Goal: Transaction & Acquisition: Purchase product/service

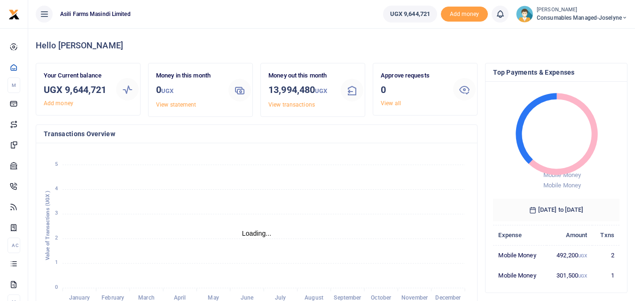
scroll to position [8, 8]
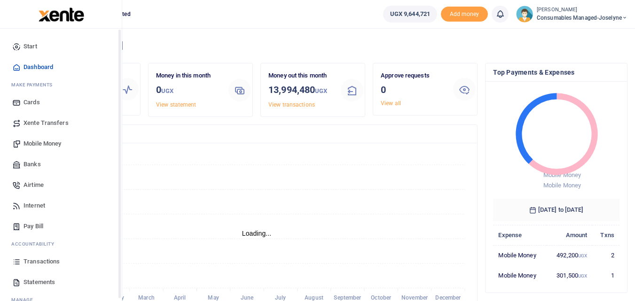
click at [16, 264] on icon at bounding box center [16, 261] width 8 height 8
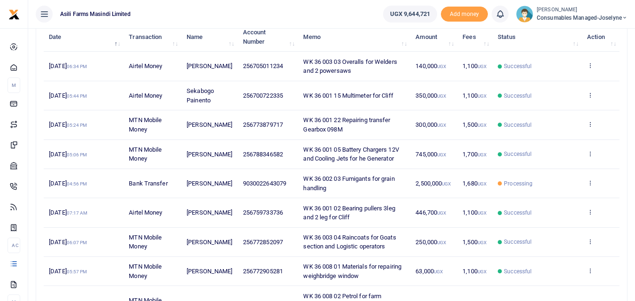
scroll to position [121, 0]
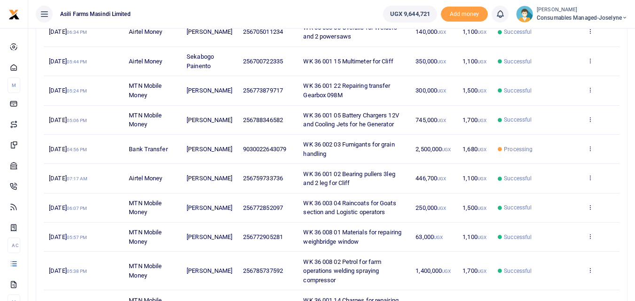
scroll to position [159, 0]
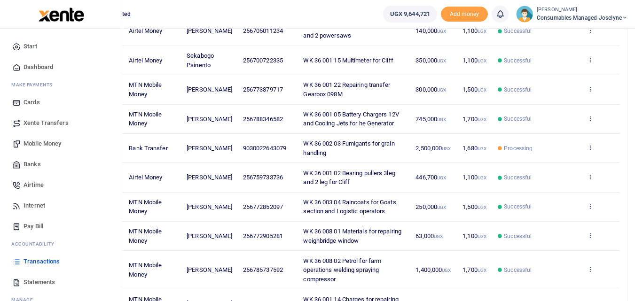
click at [27, 281] on span "Statements" at bounding box center [38, 282] width 31 height 9
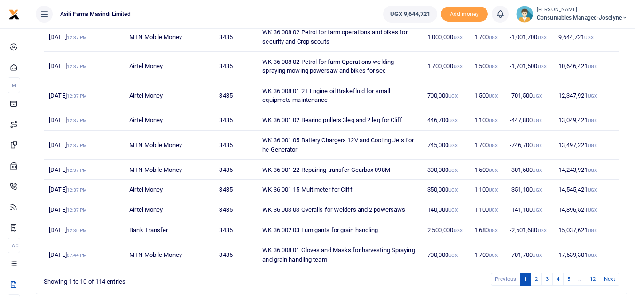
scroll to position [177, 0]
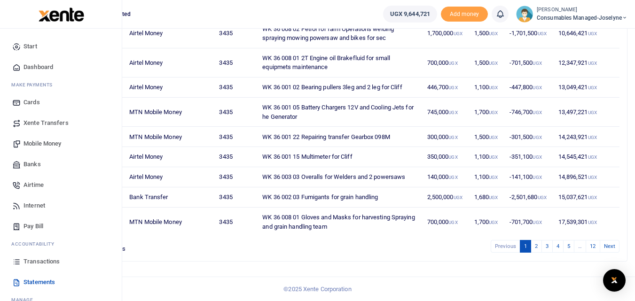
click at [19, 265] on icon at bounding box center [16, 261] width 8 height 8
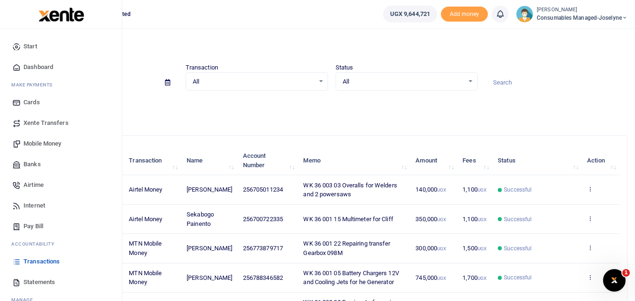
click at [16, 262] on icon at bounding box center [16, 261] width 8 height 8
click at [33, 141] on span "Mobile Money" at bounding box center [42, 143] width 38 height 9
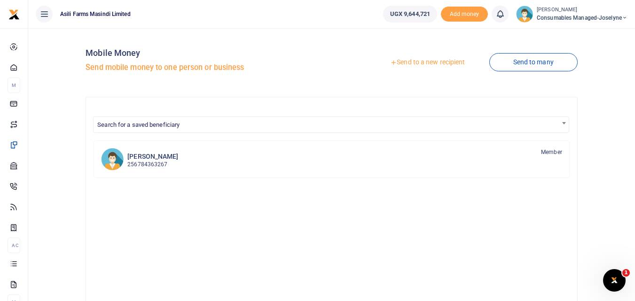
click at [429, 63] on link "Send to a new recipient" at bounding box center [427, 62] width 123 height 17
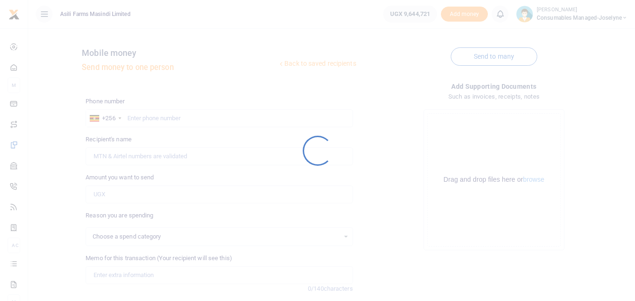
select select
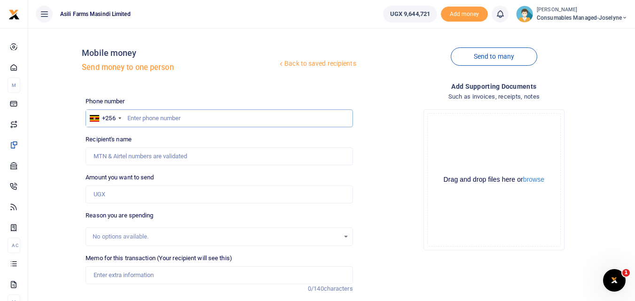
click at [143, 120] on input "text" at bounding box center [219, 118] width 267 height 18
type input "766101562"
type input "Hassan Mukasa"
type input "766101562"
click at [117, 192] on input "Amount you want to send" at bounding box center [219, 195] width 267 height 18
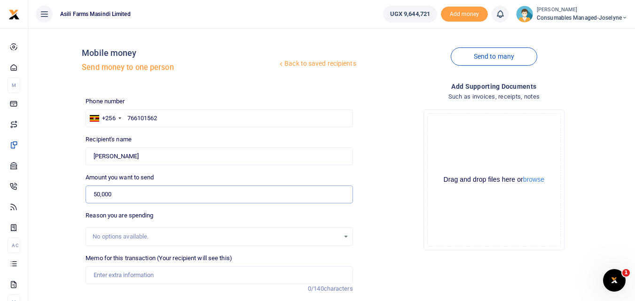
scroll to position [106, 0]
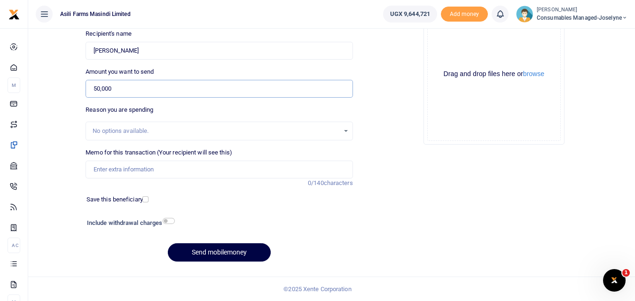
type input "50,000"
click at [144, 173] on input "Memo for this transaction (Your recipient will see this)" at bounding box center [219, 170] width 267 height 18
click at [97, 172] on input "Memo for this transaction (Your recipient will see this)" at bounding box center [219, 170] width 267 height 18
click at [134, 169] on input "Memo for this transaction (Your recipient will see this)" at bounding box center [219, 170] width 267 height 18
paste input "WK 36 /008 / 01"
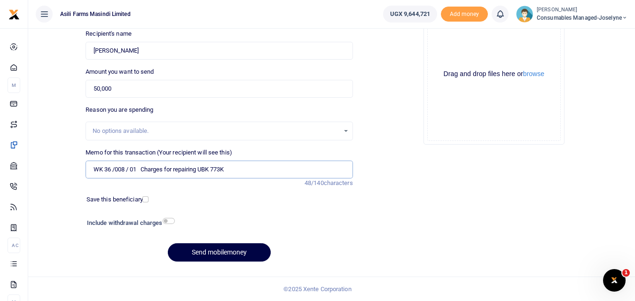
click at [129, 172] on input "WK 36 /008 / 01 Charges for repairing UBK 773K" at bounding box center [219, 170] width 267 height 18
type input "WK 36 008 01 Charges for repairing UBK 773K"
click at [247, 250] on button "Send mobilemoney" at bounding box center [219, 252] width 103 height 18
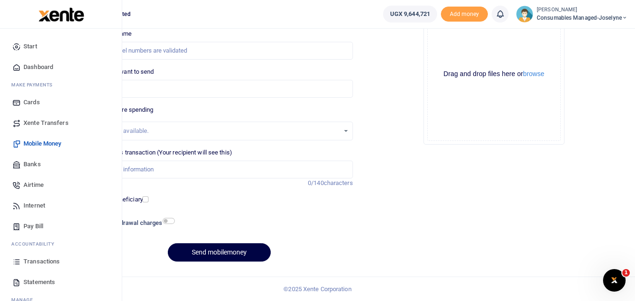
click at [15, 261] on icon at bounding box center [16, 261] width 8 height 8
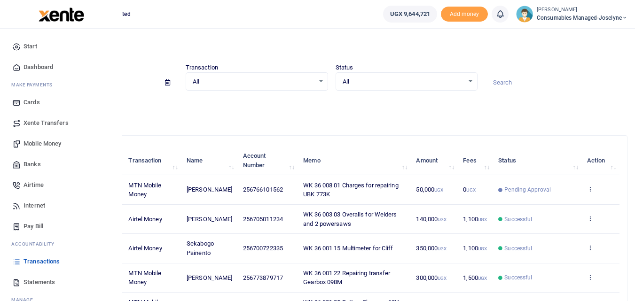
click at [44, 144] on span "Mobile Money" at bounding box center [42, 143] width 38 height 9
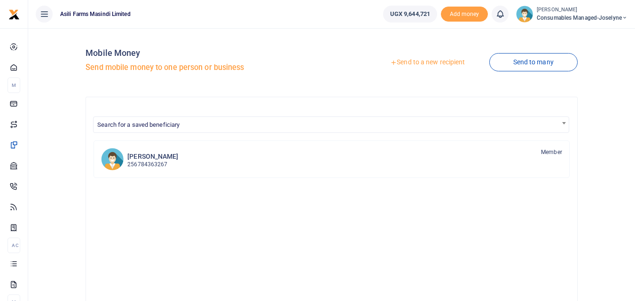
click at [424, 65] on link "Send to a new recipient" at bounding box center [427, 62] width 123 height 17
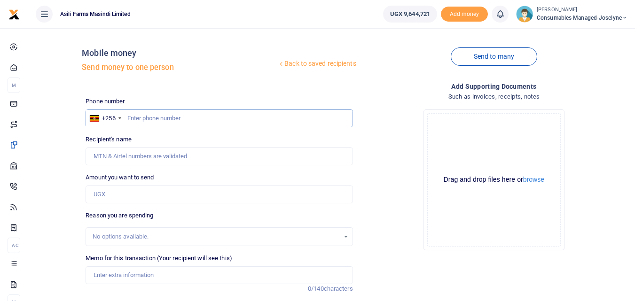
click at [157, 114] on input "text" at bounding box center [219, 118] width 267 height 18
type input "773022148"
type input "Odyek Charles Agene"
type input "773022148"
click at [138, 192] on input "Amount you want to send" at bounding box center [219, 195] width 267 height 18
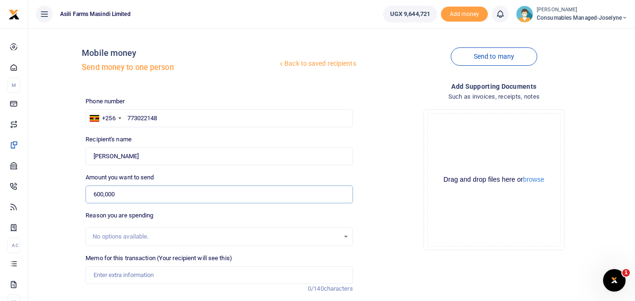
type input "600,000"
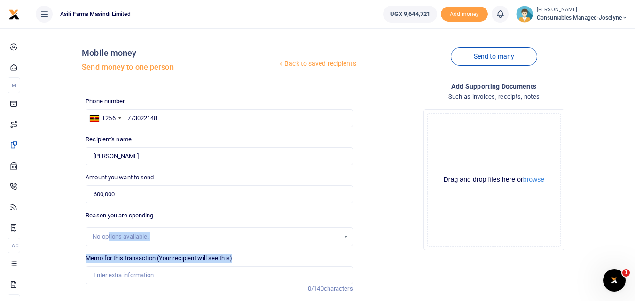
drag, startPoint x: 109, startPoint y: 239, endPoint x: 111, endPoint y: 278, distance: 39.1
click at [111, 278] on div "Phone number +256 Uganda +256 773022148 Phone is required. Recipient's name Fou…" at bounding box center [219, 236] width 274 height 279
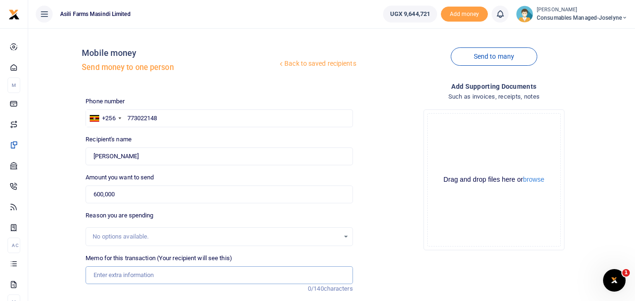
click at [111, 278] on input "Memo for this transaction (Your recipient will see this)" at bounding box center [219, 275] width 267 height 18
click at [126, 275] on input "Memo for this transaction (Your recipient will see this)" at bounding box center [219, 275] width 267 height 18
paste input "WK 36/004 / 10"
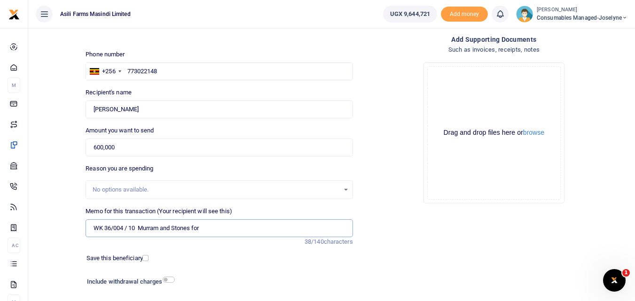
scroll to position [50, 0]
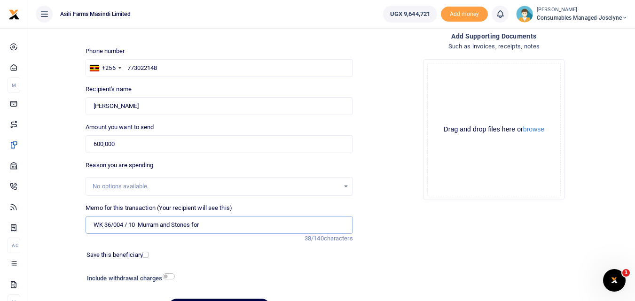
click at [218, 227] on input "WK 36/004 / 10 Murram and Stones for" at bounding box center [219, 225] width 267 height 18
click at [128, 227] on input "WK 36/004 / 10 Murram and Stones for Workshop Compound" at bounding box center [219, 225] width 267 height 18
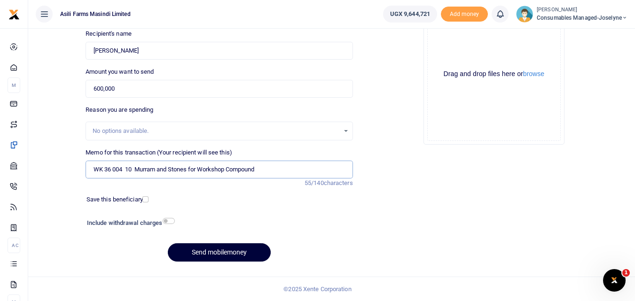
type input "WK 36 004 10 Murram and Stones for Workshop Compound"
click at [232, 251] on button "Send mobilemoney" at bounding box center [219, 252] width 103 height 18
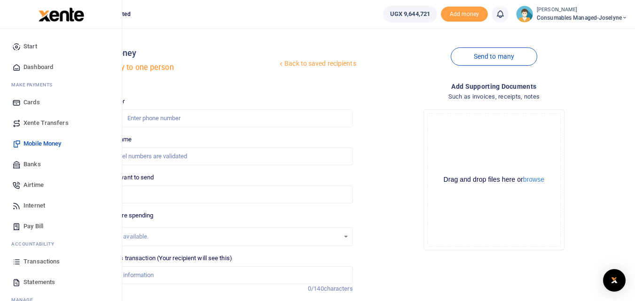
click at [13, 262] on icon at bounding box center [16, 261] width 8 height 8
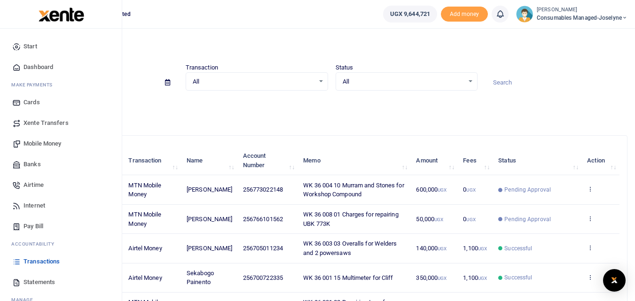
click at [40, 142] on span "Mobile Money" at bounding box center [42, 143] width 38 height 9
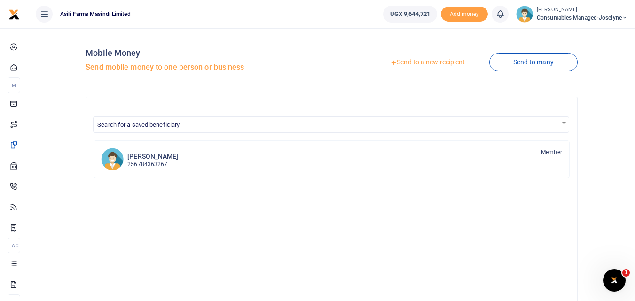
click at [441, 62] on link "Send to a new recipient" at bounding box center [427, 62] width 123 height 17
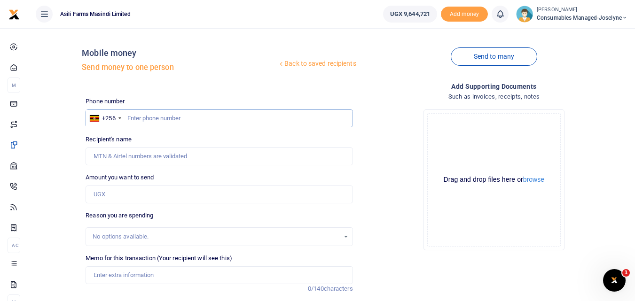
click at [142, 118] on input "text" at bounding box center [219, 118] width 267 height 18
type input "774243099"
type input "Jackson Buni Ondoga"
type input "774243099"
click at [127, 195] on input "Amount you want to send" at bounding box center [219, 195] width 267 height 18
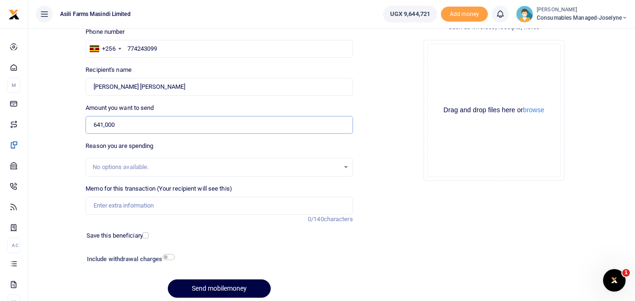
scroll to position [74, 0]
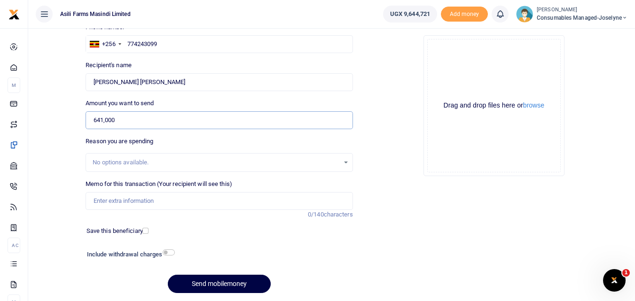
type input "641,000"
click at [94, 203] on input "Memo for this transaction (Your recipient will see this)" at bounding box center [219, 201] width 267 height 18
click at [125, 200] on input "Memo for this transaction (Your recipient will see this)" at bounding box center [219, 201] width 267 height 18
paste input "WK 36 /007 / 03"
click at [130, 203] on input "WK 36 /007 / 03 Charges for servicing and repairing Security bikes" at bounding box center [219, 201] width 267 height 18
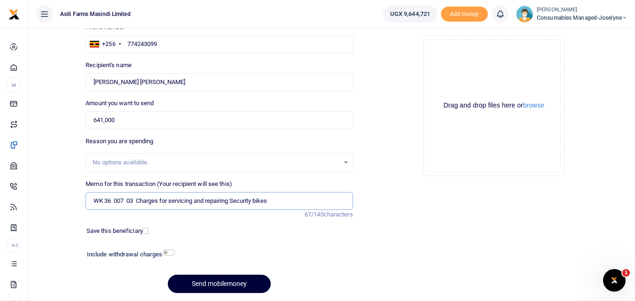
type input "WK 36 007 03 Charges for servicing and repairing Security bikes"
click at [229, 283] on button "Send mobilemoney" at bounding box center [219, 284] width 103 height 18
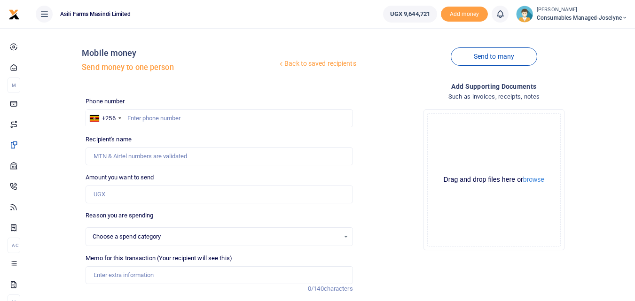
scroll to position [74, 0]
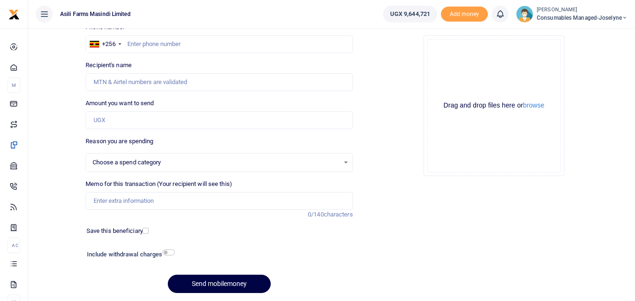
select select
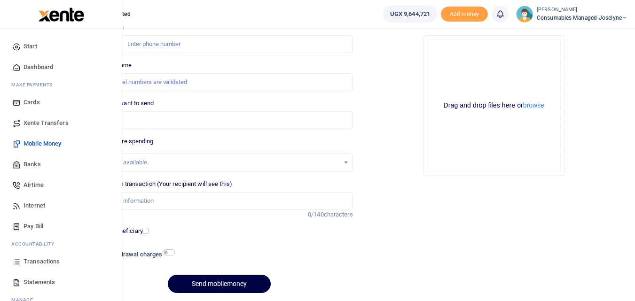
click at [16, 264] on icon at bounding box center [16, 261] width 8 height 8
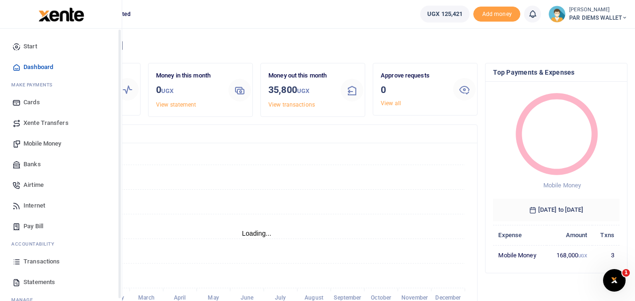
scroll to position [8, 8]
click at [17, 263] on icon at bounding box center [16, 261] width 8 height 8
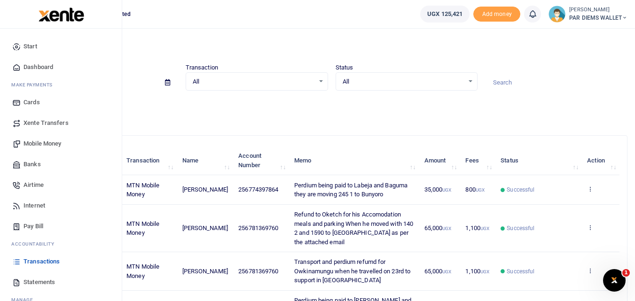
click at [40, 140] on span "Mobile Money" at bounding box center [42, 143] width 38 height 9
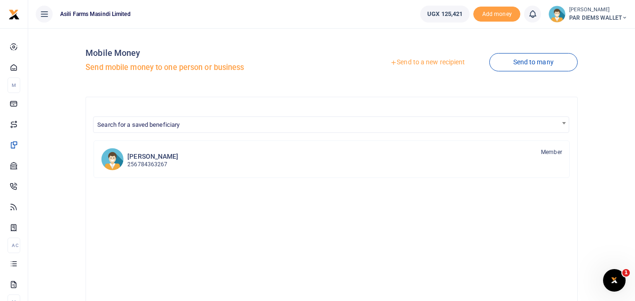
click at [436, 61] on div at bounding box center [317, 150] width 635 height 301
drag, startPoint x: 436, startPoint y: 61, endPoint x: 420, endPoint y: 62, distance: 15.5
click at [420, 62] on link "Send to a new recipient" at bounding box center [427, 62] width 123 height 17
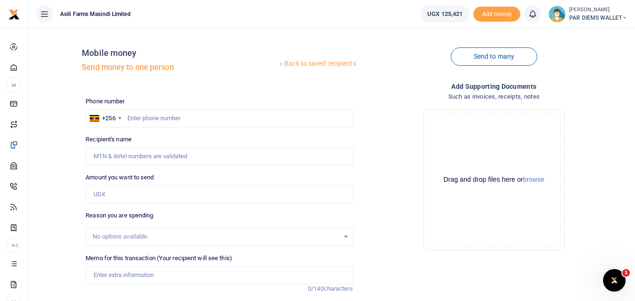
click at [158, 117] on div at bounding box center [317, 150] width 635 height 301
click at [110, 193] on input "Amount you want to send" at bounding box center [219, 195] width 267 height 18
paste input "0776034135"
type input "0776034135"
click at [149, 117] on input "text" at bounding box center [219, 118] width 267 height 18
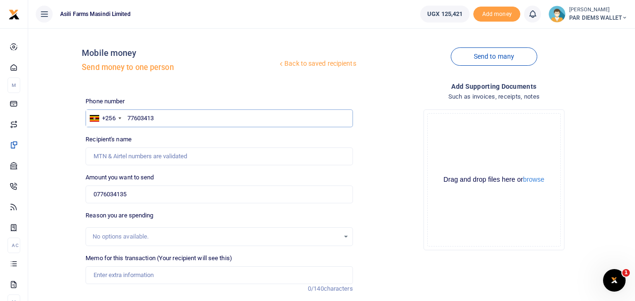
type input "776034135"
type input "[PERSON_NAME]"
type input "776034135"
click at [172, 198] on input "0776034135" at bounding box center [219, 195] width 267 height 18
type input "0"
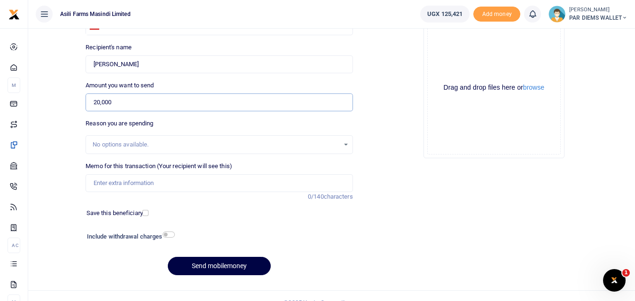
scroll to position [94, 0]
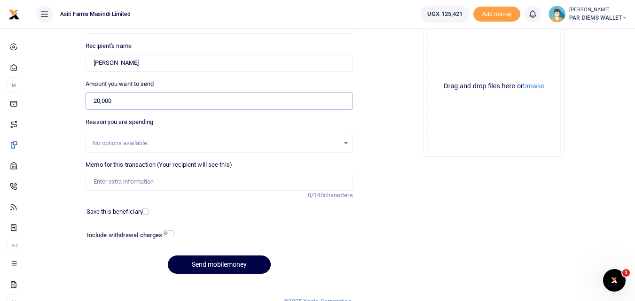
type input "20,000"
click at [120, 190] on input "Memo for this transaction (Your recipient will see this)" at bounding box center [219, 182] width 267 height 18
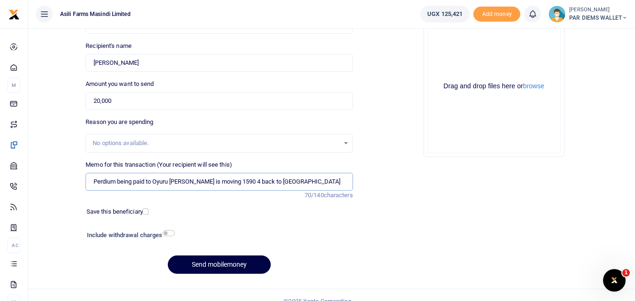
type input "Perdium being paid to Oyuru [PERSON_NAME] is moving 1590 4 back to [GEOGRAPHIC_…"
click at [455, 47] on div "Drag and drop files here or browse Powered by Uppy" at bounding box center [493, 86] width 133 height 133
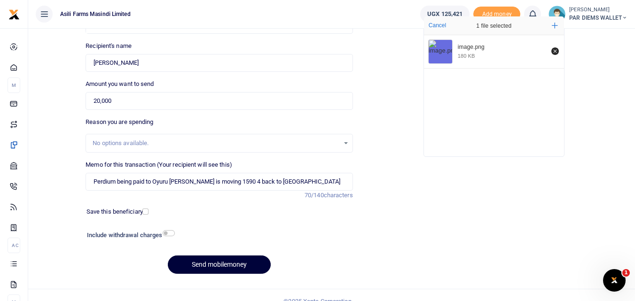
click at [210, 265] on button "Send mobilemoney" at bounding box center [219, 265] width 103 height 18
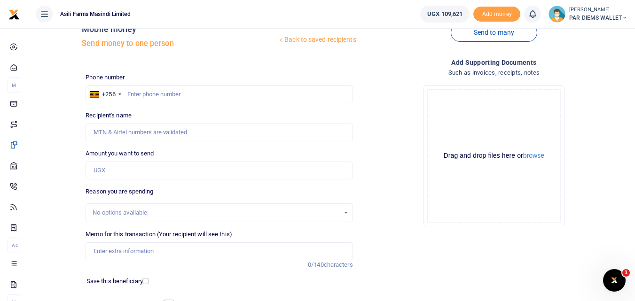
scroll to position [21, 0]
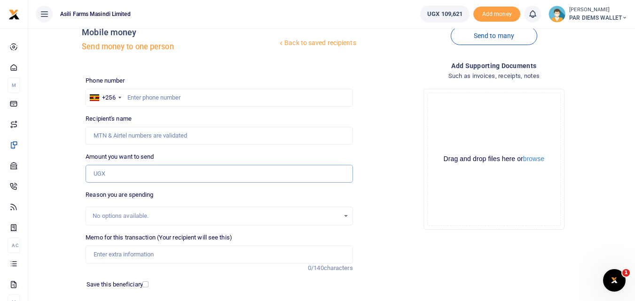
click at [109, 172] on input "Amount you want to send" at bounding box center [219, 174] width 267 height 18
paste input "0789 519 795"
type input "0789 519 795"
click at [145, 97] on input "text" at bounding box center [219, 98] width 267 height 18
type input "789519795"
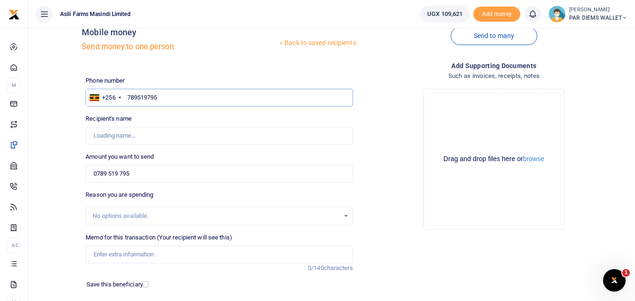
type input "Denis Alinaitwe"
type input "789519795"
click at [151, 173] on input "0789 519 795" at bounding box center [219, 174] width 267 height 18
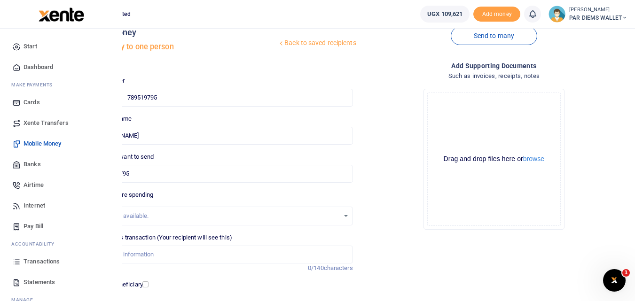
click at [19, 266] on icon at bounding box center [16, 261] width 8 height 8
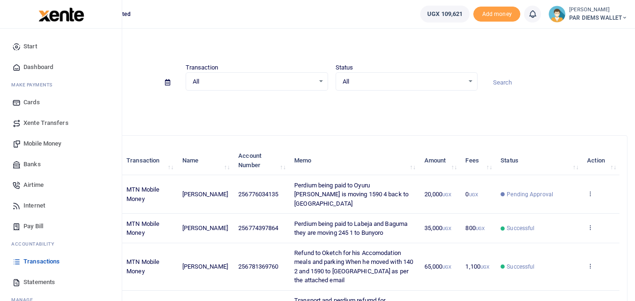
click at [48, 142] on span "Mobile Money" at bounding box center [42, 143] width 38 height 9
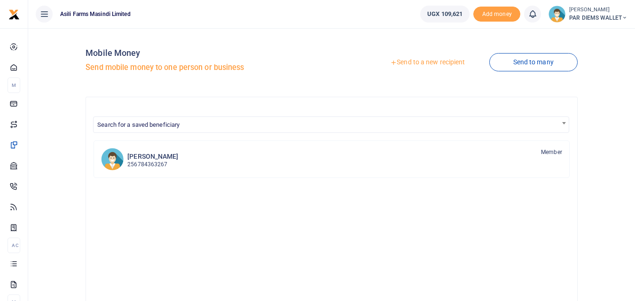
click at [429, 59] on link "Send to a new recipient" at bounding box center [427, 62] width 123 height 17
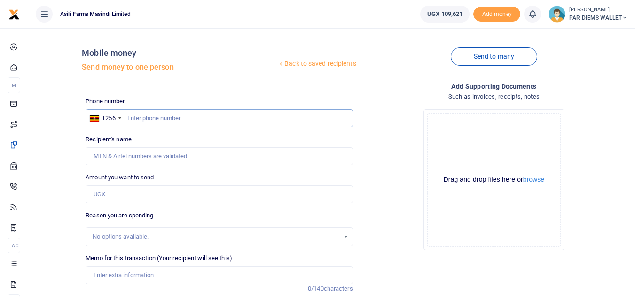
click at [162, 117] on input "text" at bounding box center [219, 118] width 267 height 18
click at [130, 196] on input "Amount you want to send" at bounding box center [219, 195] width 267 height 18
paste input "0776034135"
type input "0776034135"
click at [148, 112] on input "text" at bounding box center [219, 118] width 267 height 18
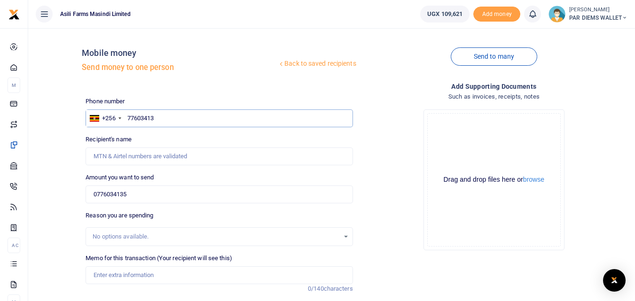
type input "776034135"
type input "Joseph Oyuru"
type input "776034135"
click at [154, 186] on input "0776034135" at bounding box center [219, 195] width 267 height 18
type input "0"
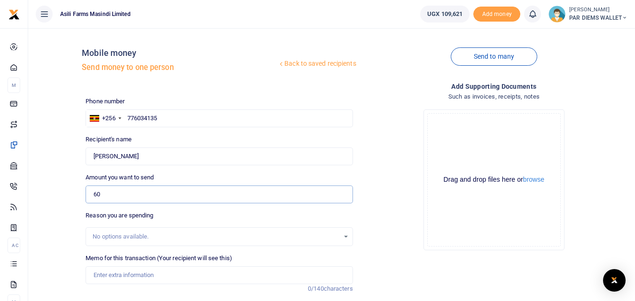
type input "6"
type input "65,000"
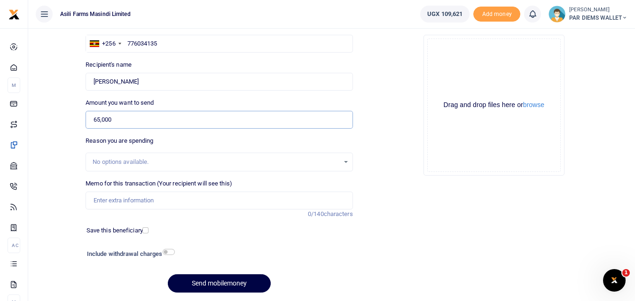
scroll to position [79, 0]
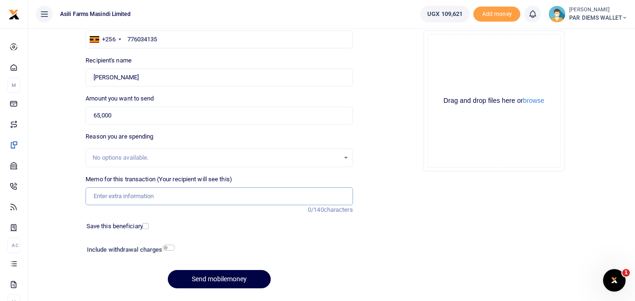
click at [133, 197] on input "Memo for this transaction (Your recipient will see this)" at bounding box center [219, 196] width 267 height 18
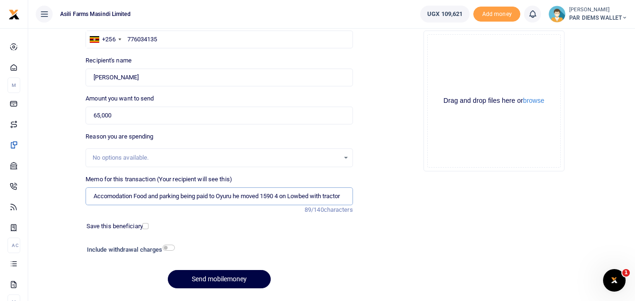
scroll to position [0, 0]
click at [342, 197] on input "Accomodation Food and parking being paid to Oyuru he moved 1590 4 on Lowbed wit…" at bounding box center [219, 196] width 267 height 18
click at [327, 195] on input "Accomodation Food and parking being paid to Oyuru he moved 1590 4 on Lowbed wit…" at bounding box center [219, 196] width 267 height 18
click at [302, 197] on input "Accomodation Food and parking being paid to Oyuru he moved 1590 4 on Lowbed wit…" at bounding box center [219, 196] width 267 height 18
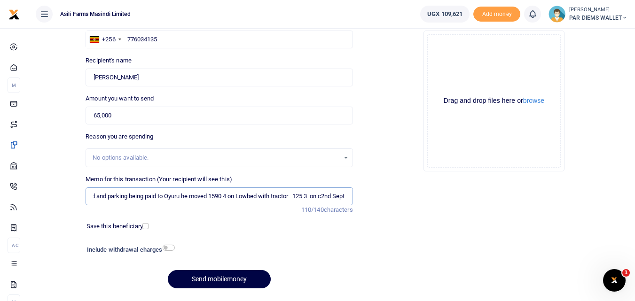
type input "Accomodation Food and parking being paid to Oyuru he moved 1590 4 on Lowbed wit…"
click at [473, 66] on div "Drag and drop files here or browse Powered by Uppy" at bounding box center [493, 100] width 133 height 133
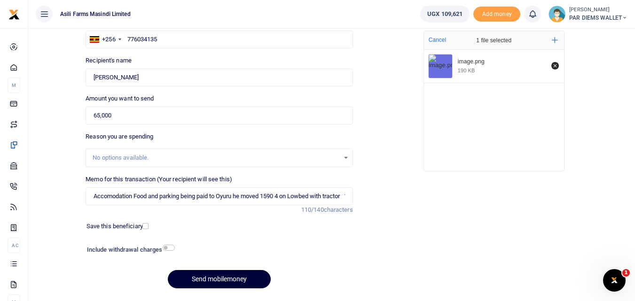
click at [237, 273] on button "Send mobilemoney" at bounding box center [219, 279] width 103 height 18
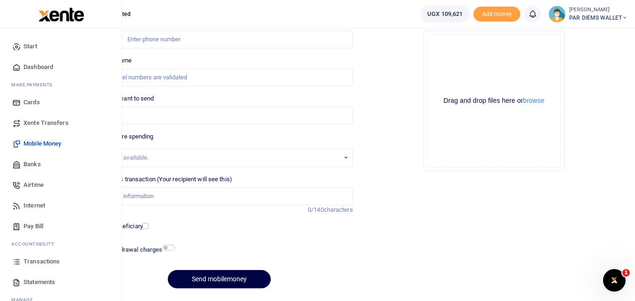
click at [16, 264] on icon at bounding box center [16, 261] width 8 height 8
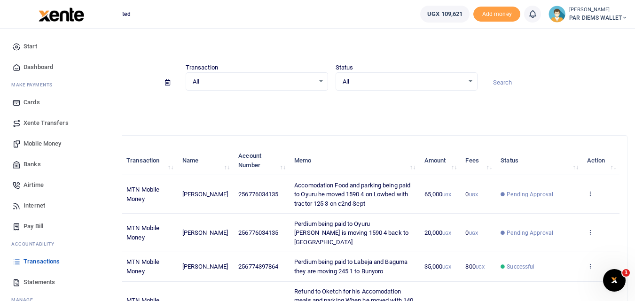
click at [39, 145] on span "Mobile Money" at bounding box center [42, 143] width 38 height 9
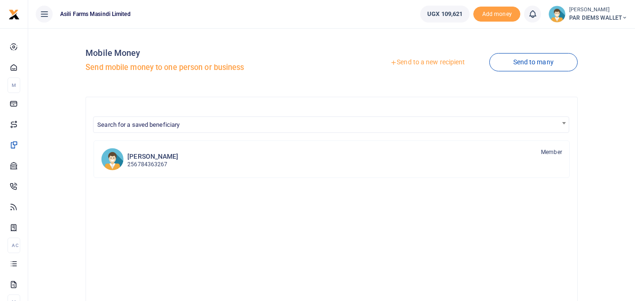
click at [418, 64] on link "Send to a new recipient" at bounding box center [427, 62] width 123 height 17
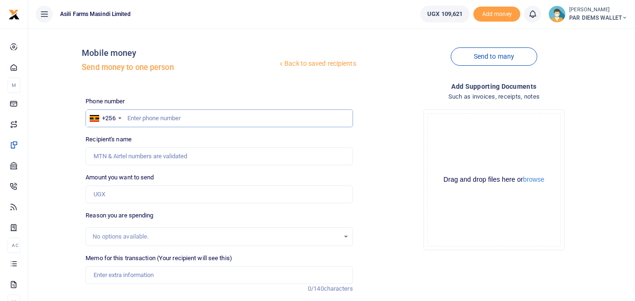
click at [146, 118] on input "text" at bounding box center [219, 118] width 267 height 18
type input "777703731"
type input "Bulasio Kasudha"
type input "777703731"
click at [109, 189] on input "Amount you want to send" at bounding box center [219, 195] width 267 height 18
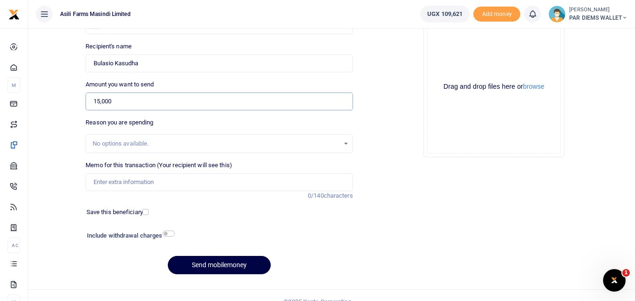
scroll to position [98, 0]
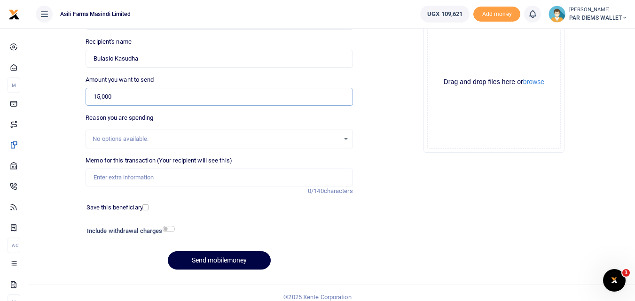
type input "15,000"
click at [131, 177] on input "Memo for this transaction (Your recipient will see this)" at bounding box center [219, 178] width 267 height 18
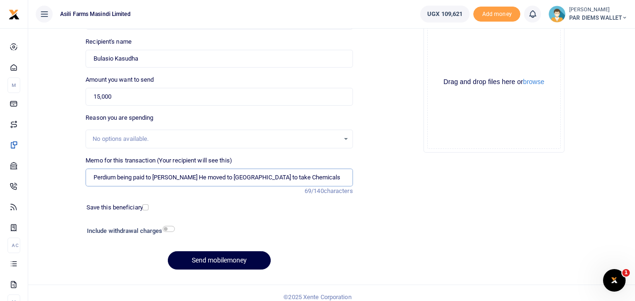
type input "Perdium being paid to Bulasio He moved to Amatheon to take Chemicals"
click at [449, 46] on div "Drag and drop files here or browse Powered by Uppy" at bounding box center [493, 82] width 133 height 133
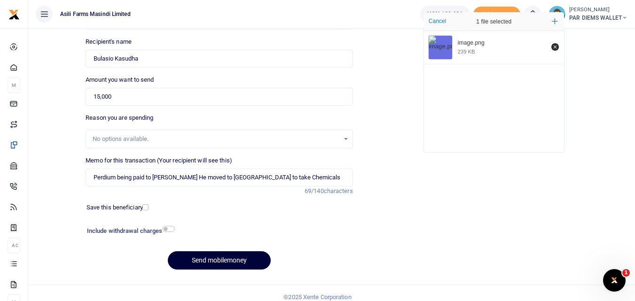
click at [210, 261] on button "Send mobilemoney" at bounding box center [219, 260] width 103 height 18
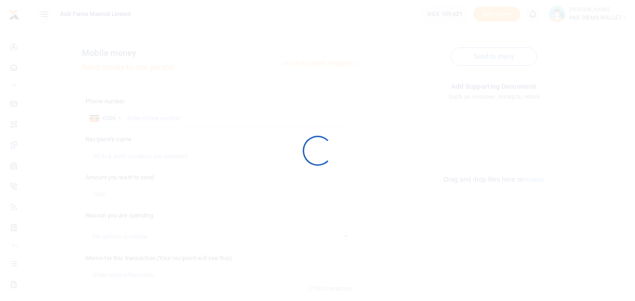
scroll to position [97, 0]
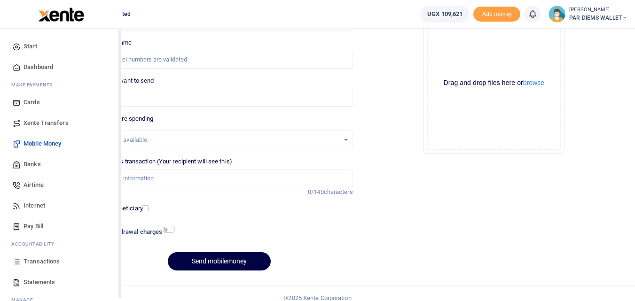
click at [13, 266] on icon at bounding box center [16, 261] width 8 height 8
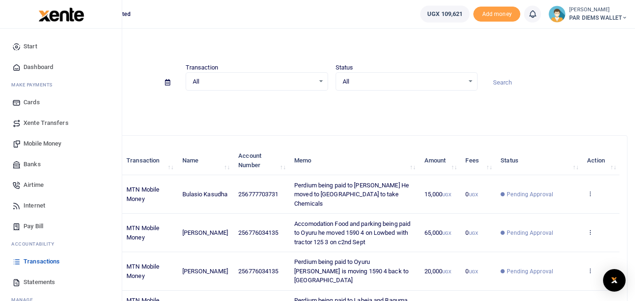
click at [43, 146] on span "Mobile Money" at bounding box center [42, 143] width 38 height 9
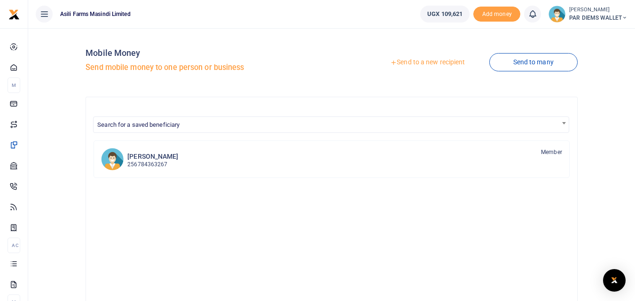
click at [435, 55] on link "Send to a new recipient" at bounding box center [427, 62] width 123 height 17
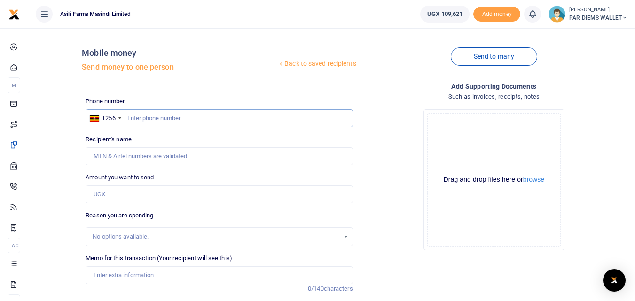
click at [185, 122] on input "text" at bounding box center [219, 118] width 267 height 18
click at [170, 117] on input "text" at bounding box center [219, 118] width 267 height 18
type input "789036003"
type input "Zimaze Joseph"
type input "789036003"
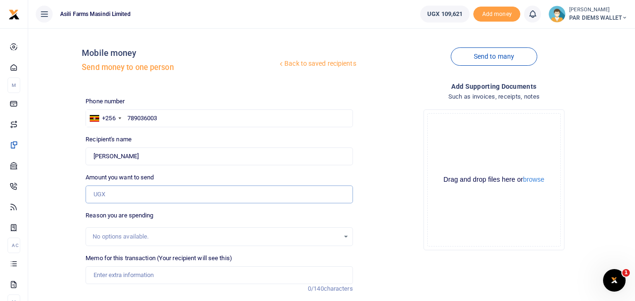
click at [118, 186] on input "Amount you want to send" at bounding box center [219, 195] width 267 height 18
click at [110, 200] on input "Amount you want to send" at bounding box center [219, 195] width 267 height 18
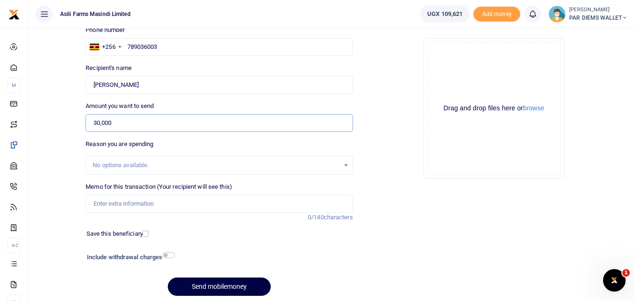
scroll to position [72, 0]
type input "30,000"
click at [134, 194] on div "Memo for this transaction (Your recipient will see this) Reason is required. 0/…" at bounding box center [219, 197] width 267 height 31
click at [117, 203] on input "Memo for this transaction (Your recipient will see this)" at bounding box center [219, 204] width 267 height 18
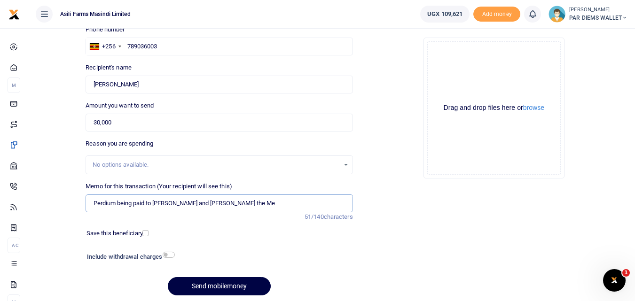
click at [253, 205] on input "Perdium being paid to Johns Drier and Joseph the Me" at bounding box center [219, 204] width 267 height 18
type input "Perdium being paid to Johns Drier and Joseph the Mechanic They have taken spare…"
click at [444, 55] on div "Drag and drop files here or browse Powered by Uppy" at bounding box center [493, 107] width 133 height 133
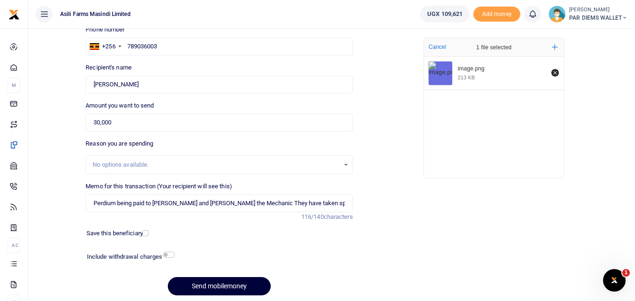
click at [211, 286] on button "Send mobilemoney" at bounding box center [219, 286] width 103 height 18
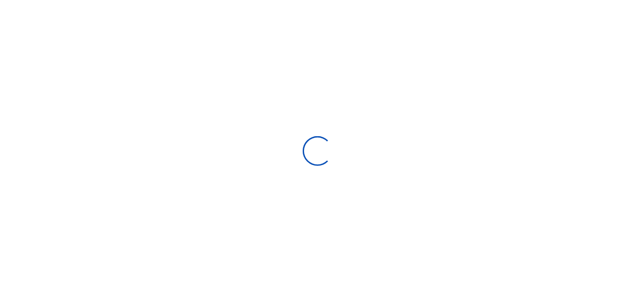
scroll to position [72, 0]
select select
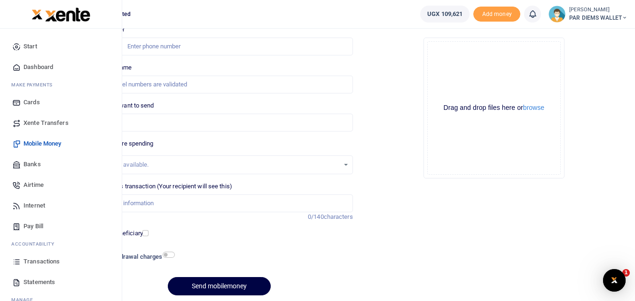
scroll to position [0, 0]
click at [18, 265] on icon at bounding box center [16, 261] width 8 height 8
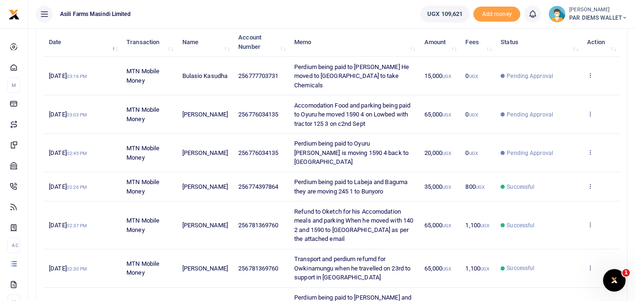
scroll to position [44, 0]
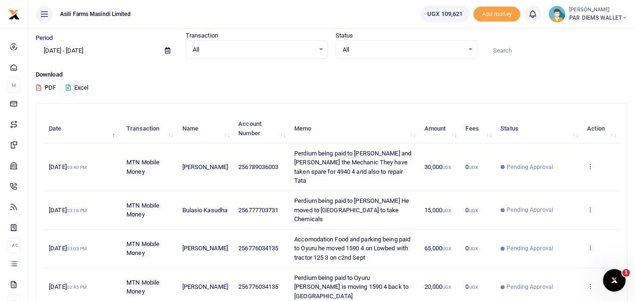
scroll to position [38, 0]
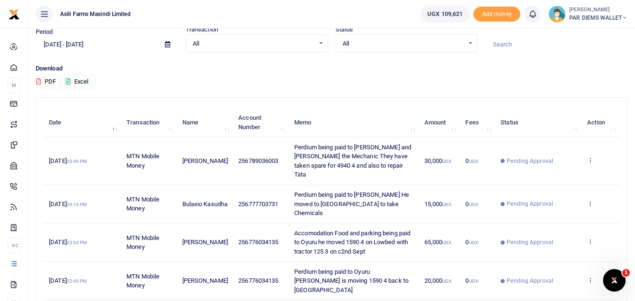
click at [415, 85] on div "Download PDF Excel" at bounding box center [332, 77] width 592 height 26
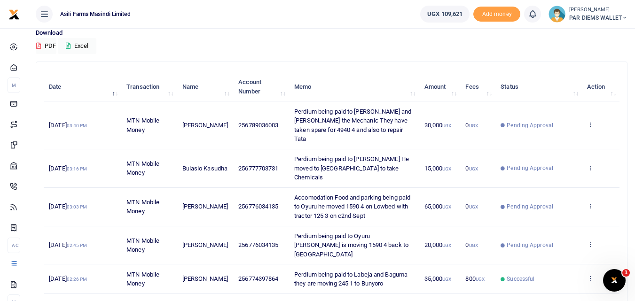
scroll to position [77, 0]
